Goal: Information Seeking & Learning: Learn about a topic

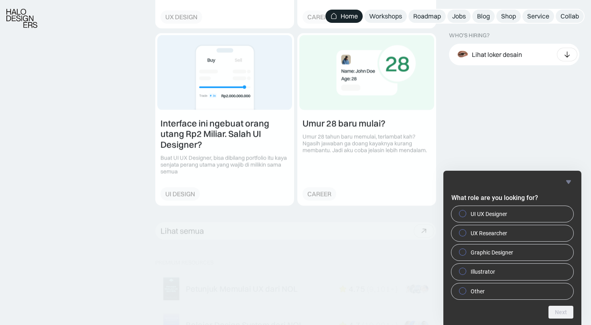
scroll to position [1065, 0]
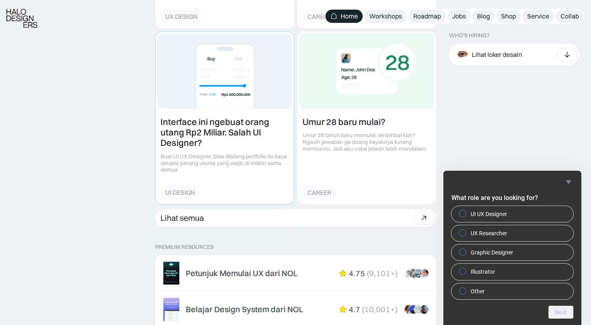
click at [248, 126] on link at bounding box center [225, 118] width 138 height 172
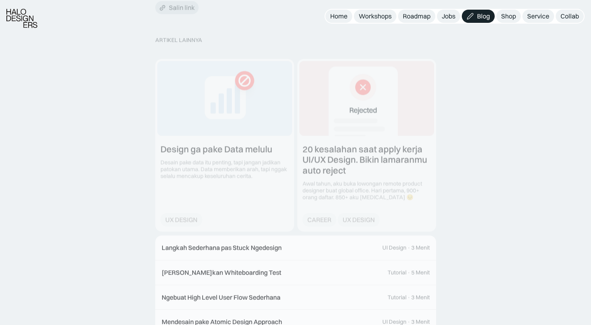
scroll to position [1888, 0]
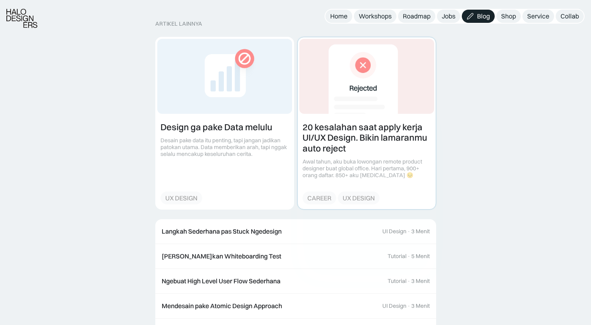
click at [364, 135] on link at bounding box center [367, 123] width 138 height 172
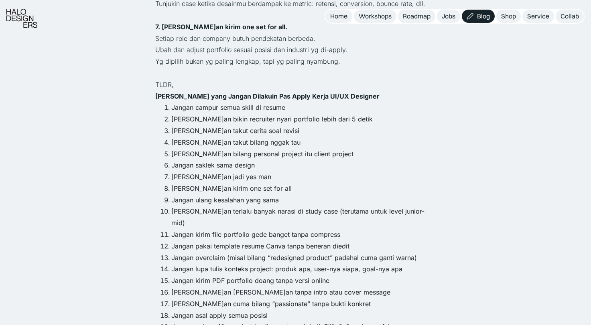
scroll to position [829, 0]
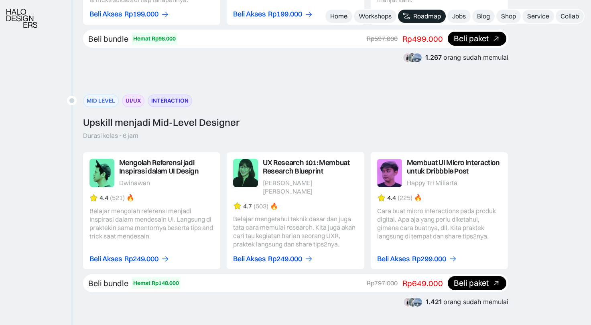
scroll to position [1001, 0]
